Goal: Task Accomplishment & Management: Manage account settings

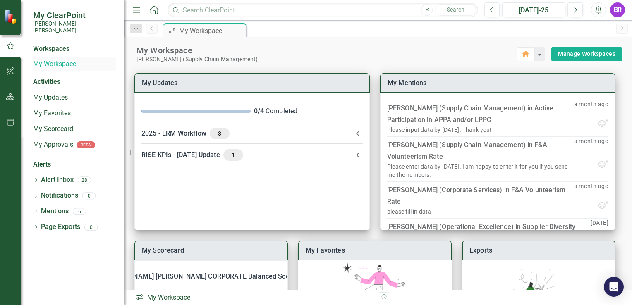
click at [66, 60] on link "My Workspace" at bounding box center [74, 65] width 83 height 10
click at [55, 93] on link "My Updates" at bounding box center [74, 98] width 83 height 10
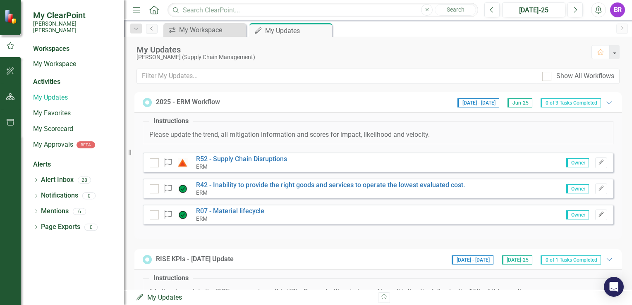
click at [596, 218] on button "Edit" at bounding box center [602, 215] width 12 height 11
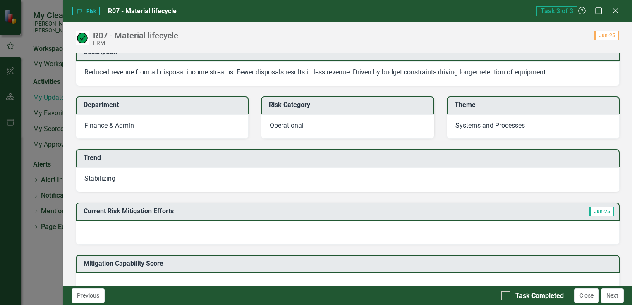
scroll to position [92, 0]
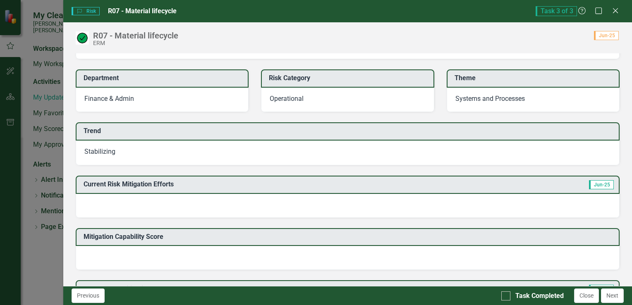
click at [177, 209] on div at bounding box center [348, 206] width 544 height 24
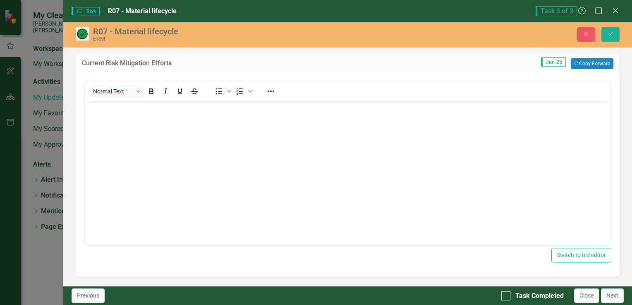
scroll to position [0, 0]
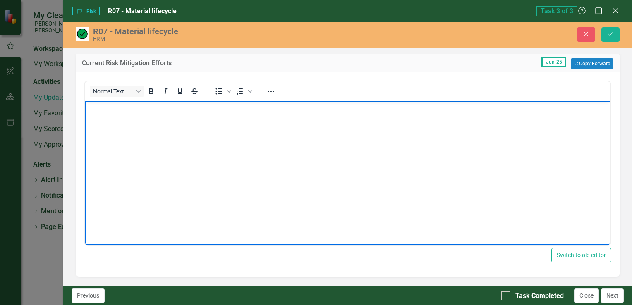
click at [140, 144] on body "Rich Text Area. Press ALT-0 for help." at bounding box center [347, 163] width 526 height 124
click at [591, 31] on button "Close" at bounding box center [586, 34] width 18 height 14
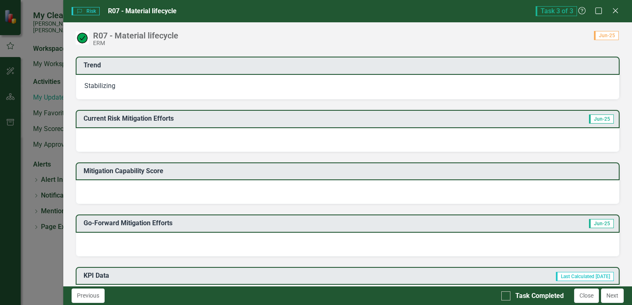
scroll to position [166, 0]
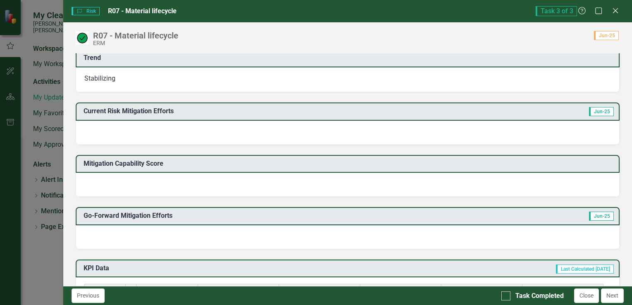
click at [199, 132] on div at bounding box center [348, 133] width 544 height 24
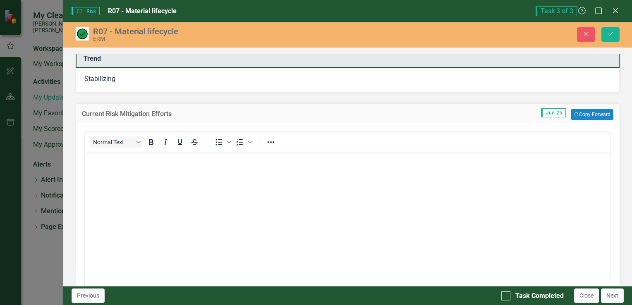
scroll to position [0, 0]
click at [147, 216] on body "Rich Text Area. Press ALT-0 for help." at bounding box center [347, 214] width 526 height 124
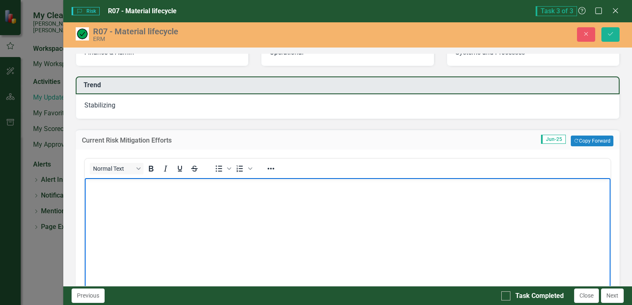
scroll to position [166, 0]
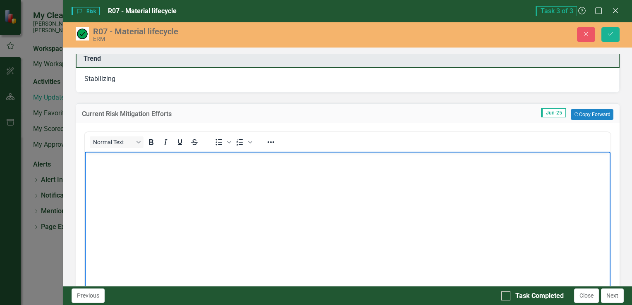
drag, startPoint x: 114, startPoint y: 177, endPoint x: 192, endPoint y: 171, distance: 78.9
click at [192, 171] on body "Rich Text Area. Press ALT-0 for help." at bounding box center [347, 214] width 526 height 124
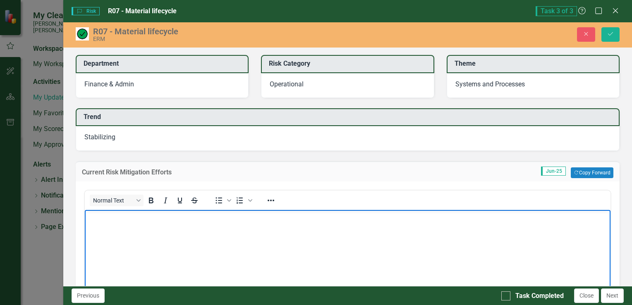
scroll to position [83, 0]
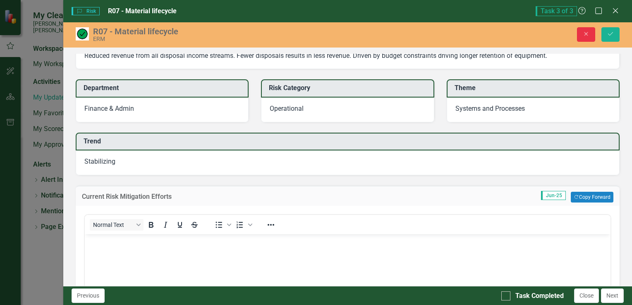
click at [584, 40] on button "Close" at bounding box center [586, 34] width 18 height 14
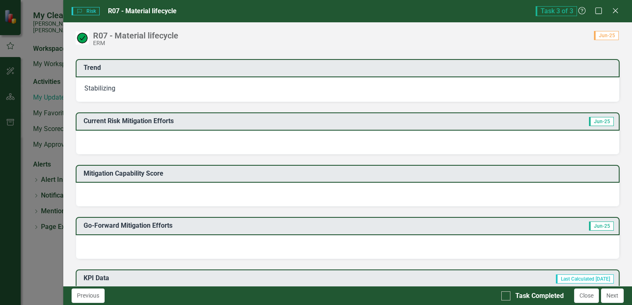
scroll to position [207, 0]
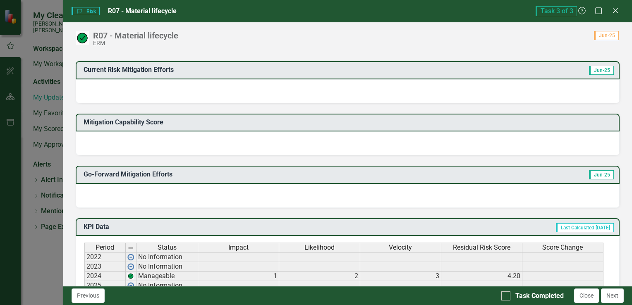
click at [584, 139] on div at bounding box center [348, 144] width 544 height 24
click at [580, 139] on div at bounding box center [348, 144] width 544 height 24
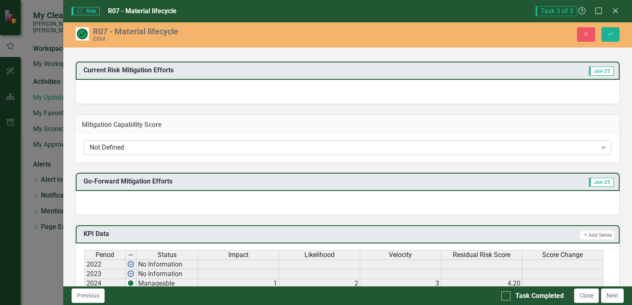
click at [600, 147] on icon "Expand" at bounding box center [604, 147] width 8 height 7
drag, startPoint x: 493, startPoint y: 90, endPoint x: 488, endPoint y: 89, distance: 5.4
click at [493, 90] on div at bounding box center [348, 92] width 544 height 24
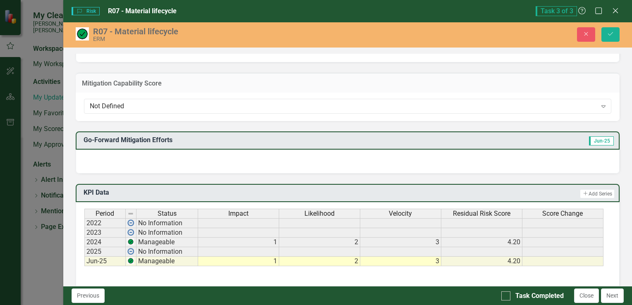
click at [127, 160] on div at bounding box center [348, 162] width 544 height 24
click at [126, 158] on div at bounding box center [348, 162] width 544 height 24
click at [600, 34] on div "Close Save" at bounding box center [513, 34] width 225 height 14
click at [589, 34] on icon "Close" at bounding box center [586, 34] width 7 height 6
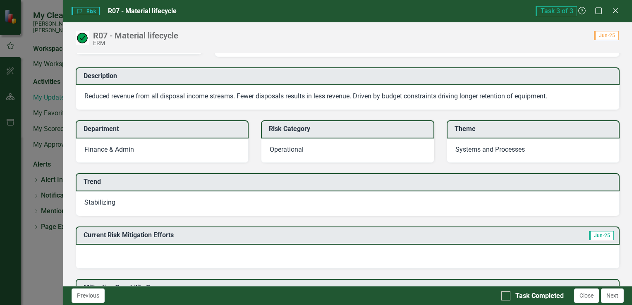
scroll to position [0, 0]
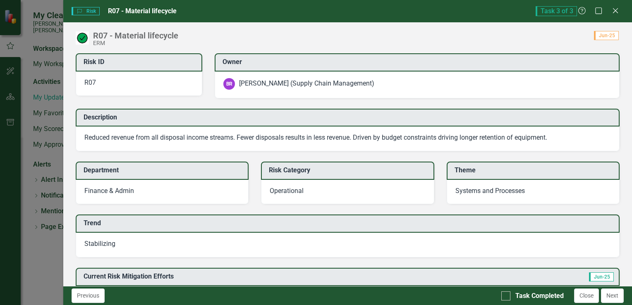
click at [611, 12] on div "Task 3 of 3 Help Maximize Close" at bounding box center [580, 11] width 88 height 10
click at [613, 15] on div "Close" at bounding box center [615, 11] width 10 height 11
